Goal: Information Seeking & Learning: Learn about a topic

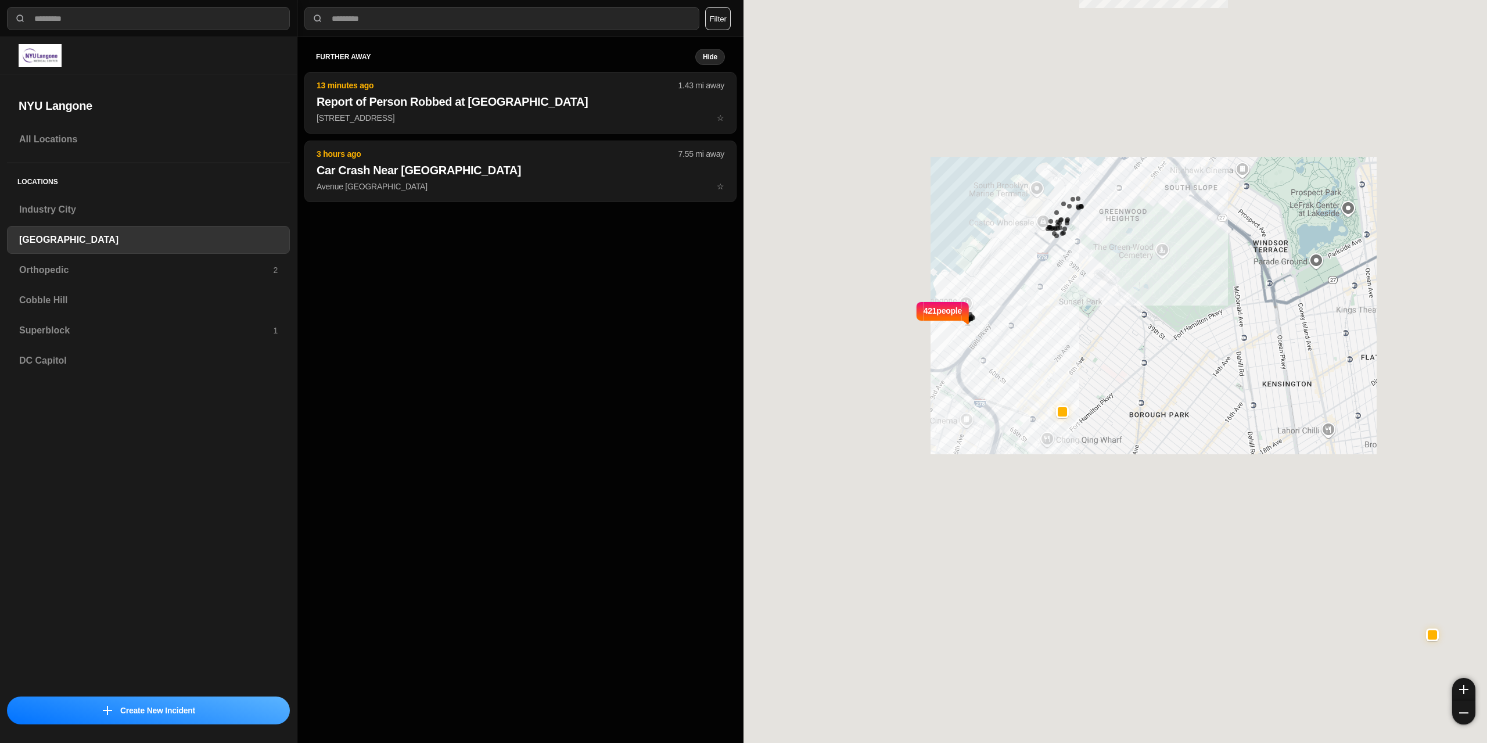
select select "*"
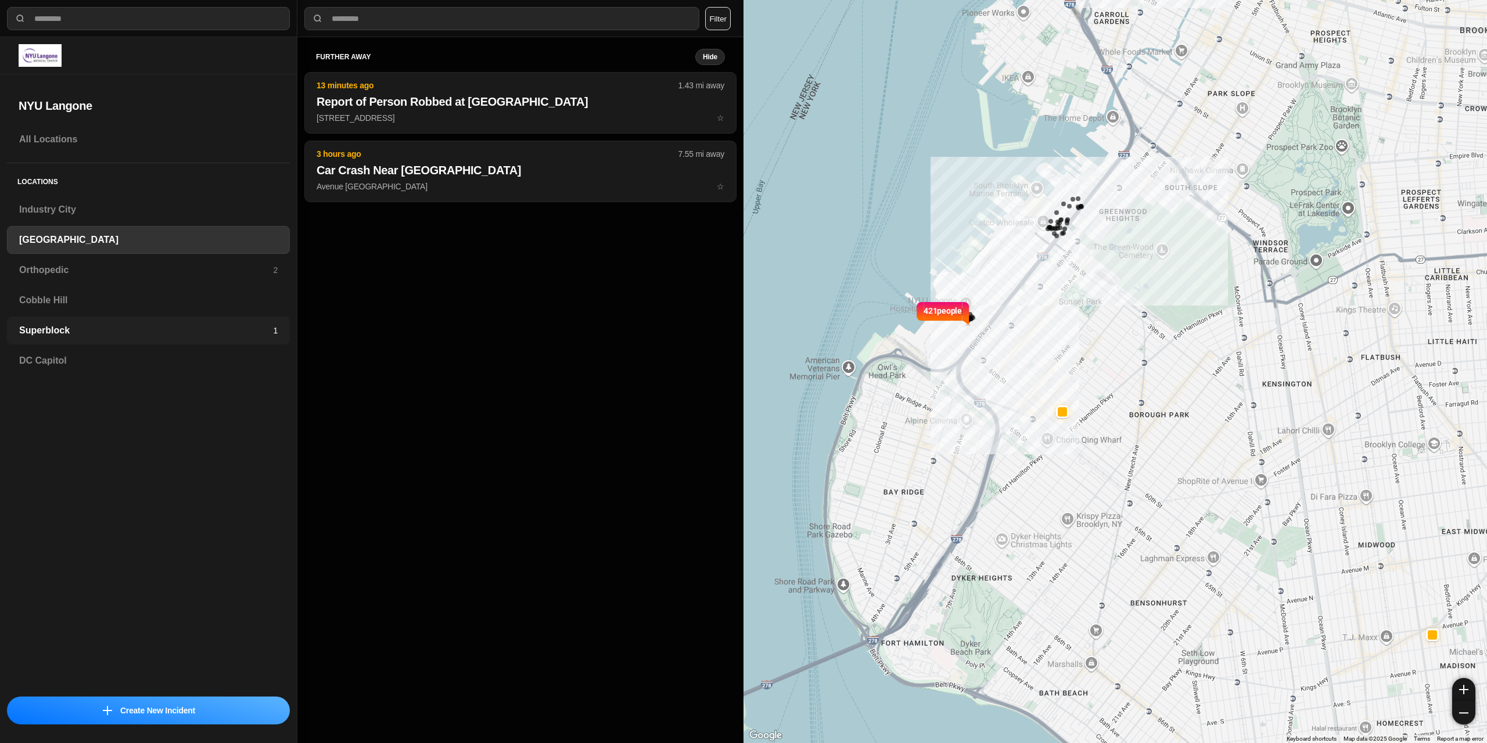
click at [89, 323] on div "Superblock 1" at bounding box center [148, 331] width 283 height 28
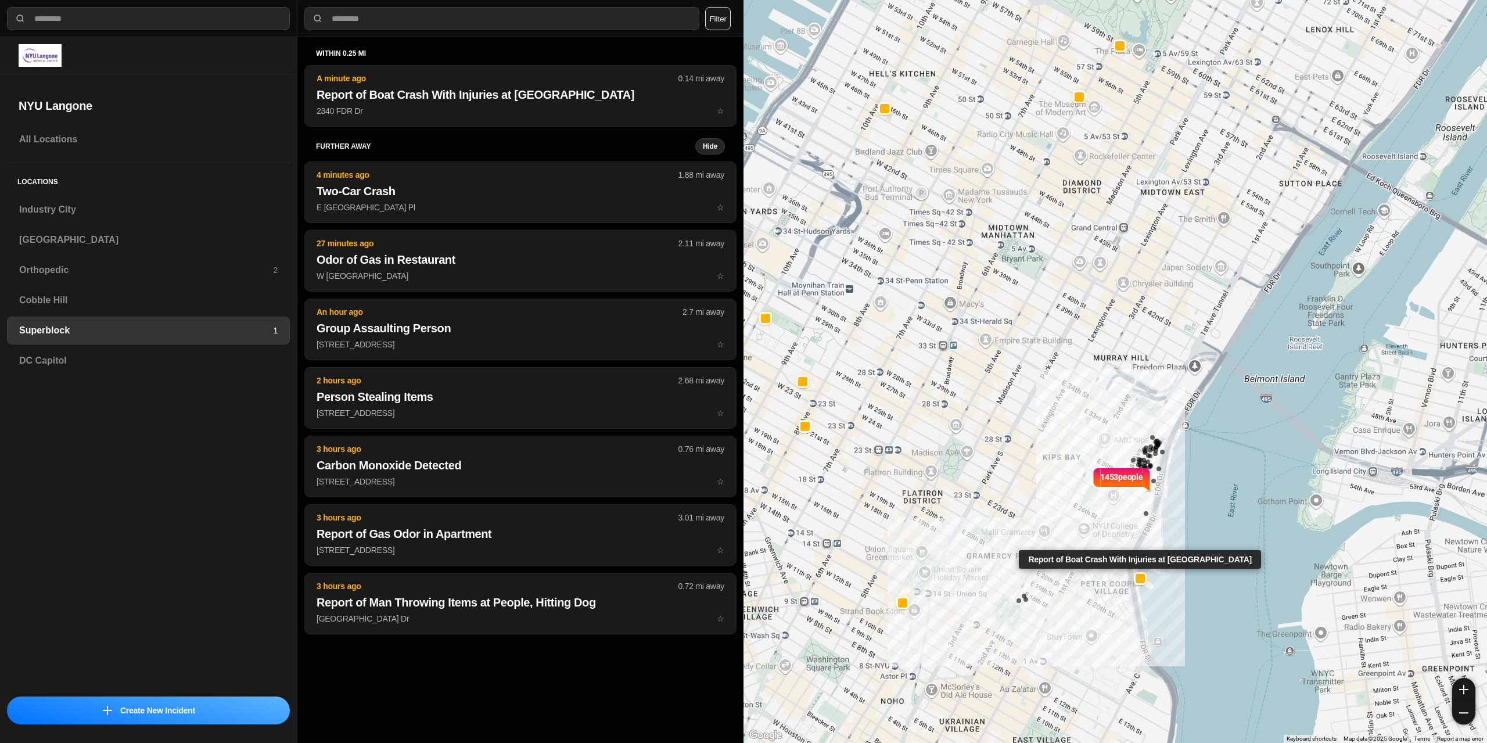
click at [1141, 578] on div at bounding box center [1139, 577] width 9 height 9
